Goal: Transaction & Acquisition: Purchase product/service

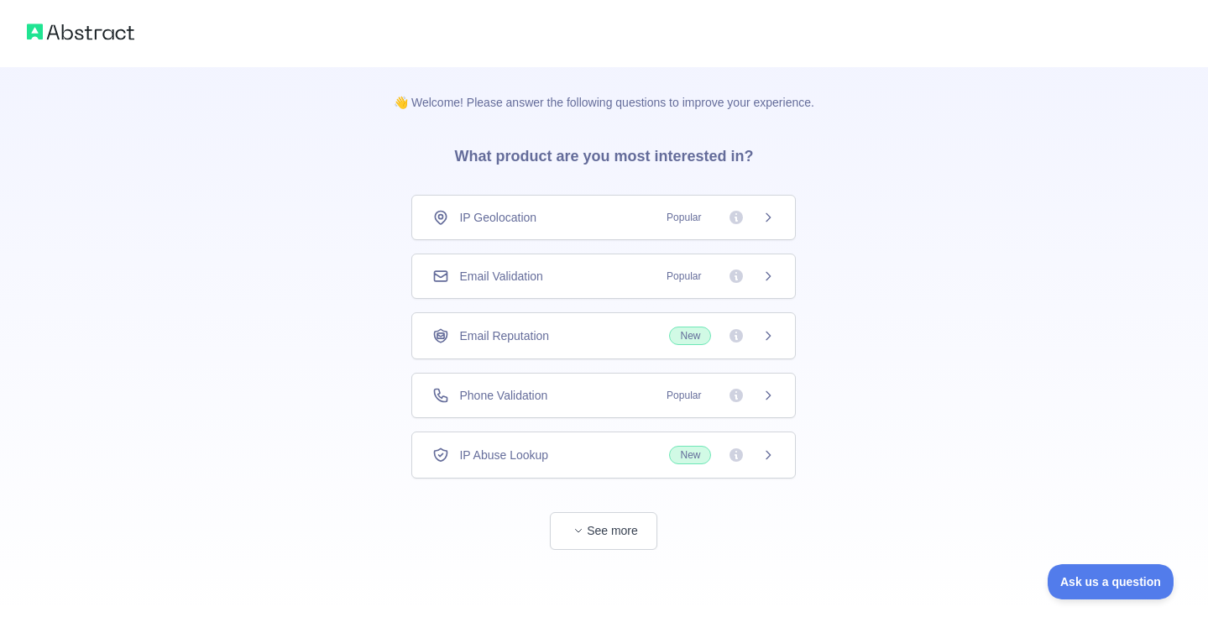
click at [577, 390] on div "Phone Validation Popular" at bounding box center [603, 395] width 342 height 17
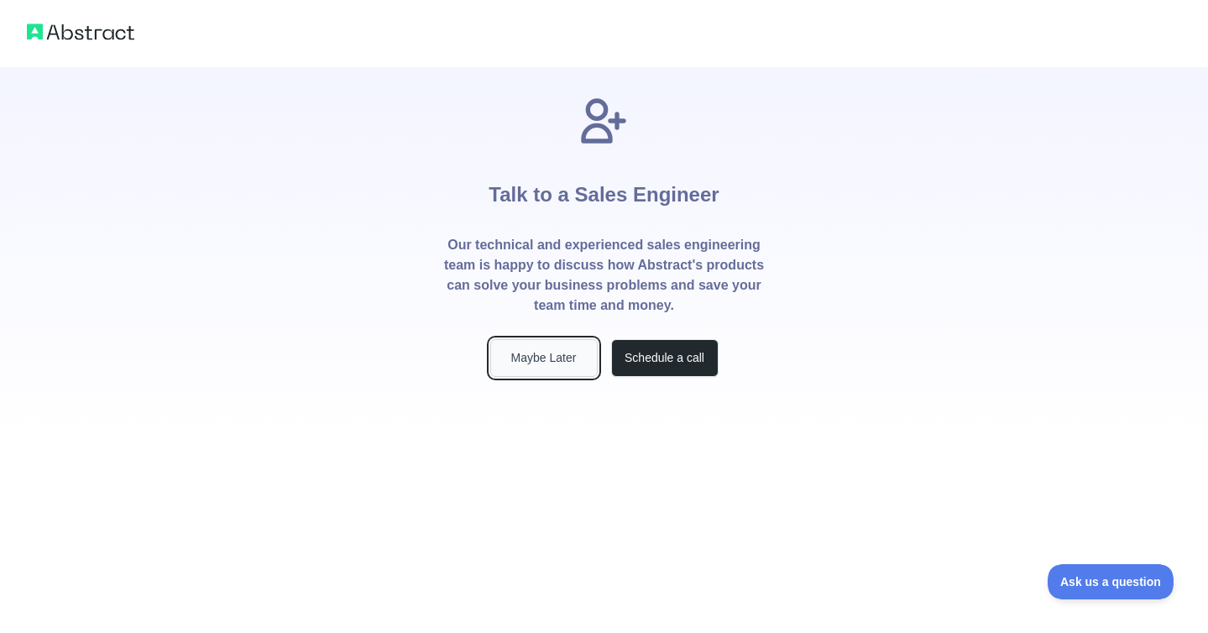
click at [546, 358] on button "Maybe Later" at bounding box center [543, 358] width 107 height 38
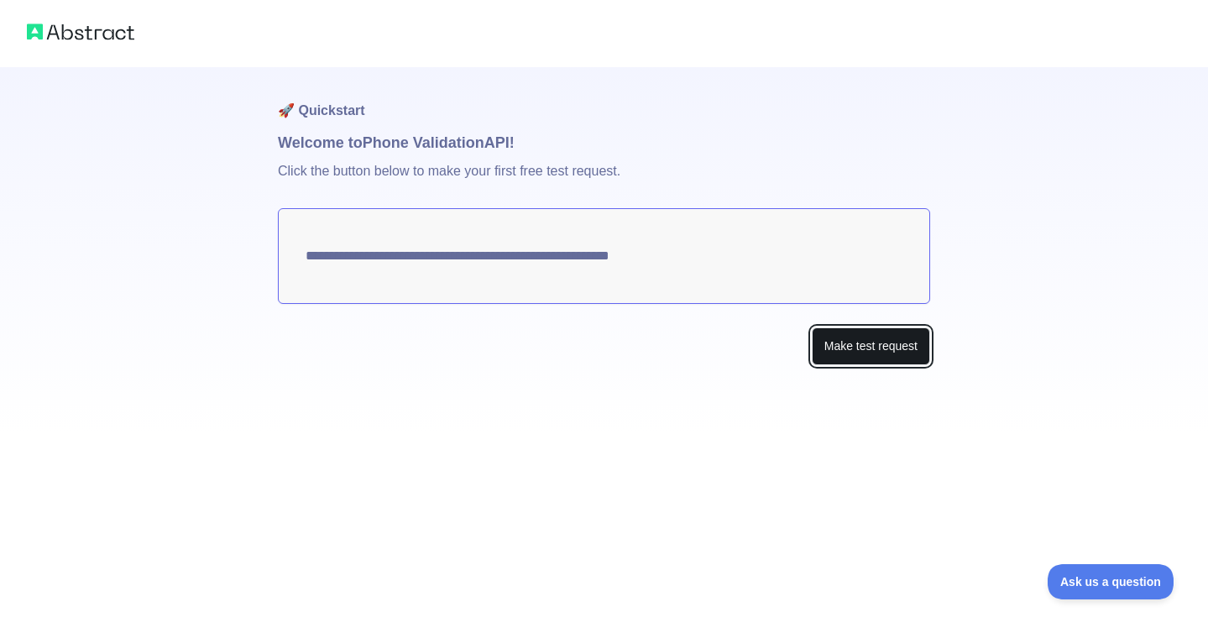
click at [863, 343] on button "Make test request" at bounding box center [871, 346] width 118 height 38
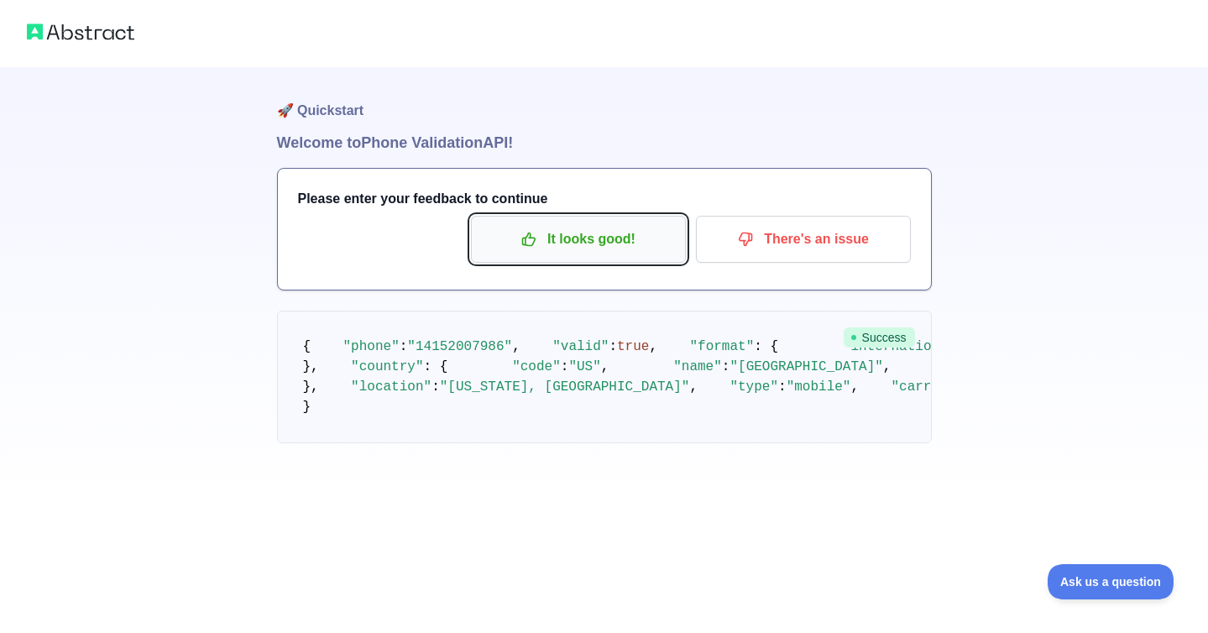
click at [624, 233] on p "It looks good!" at bounding box center [578, 239] width 190 height 29
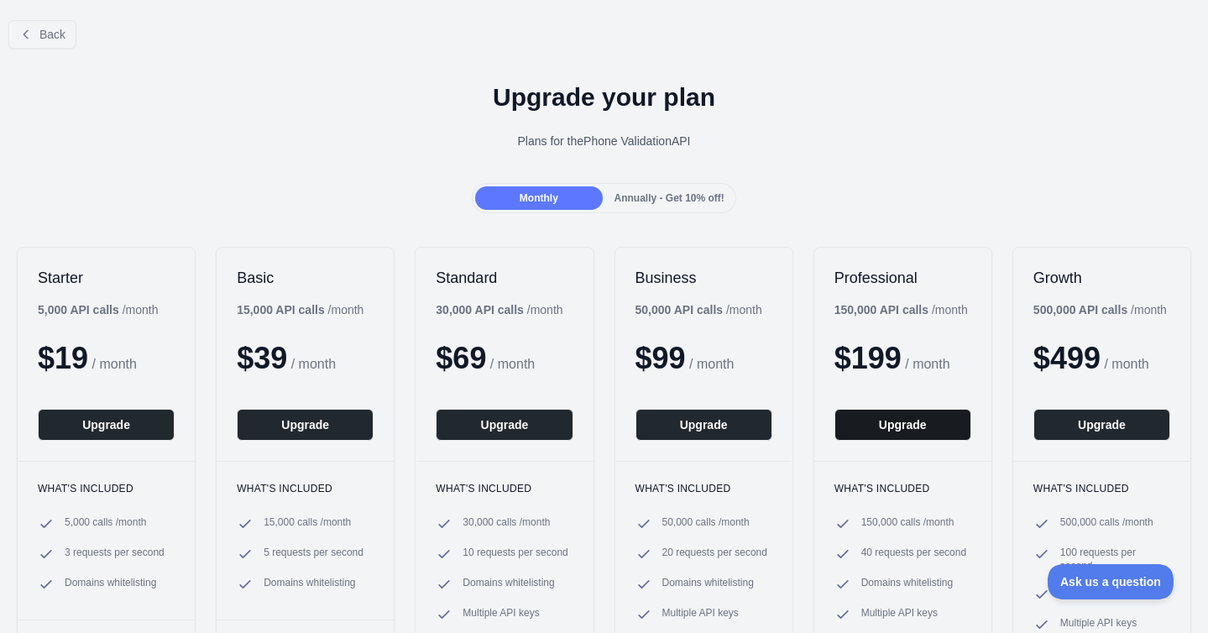
click at [885, 420] on button "Upgrade" at bounding box center [902, 425] width 137 height 32
